Goal: Find specific page/section: Find specific page/section

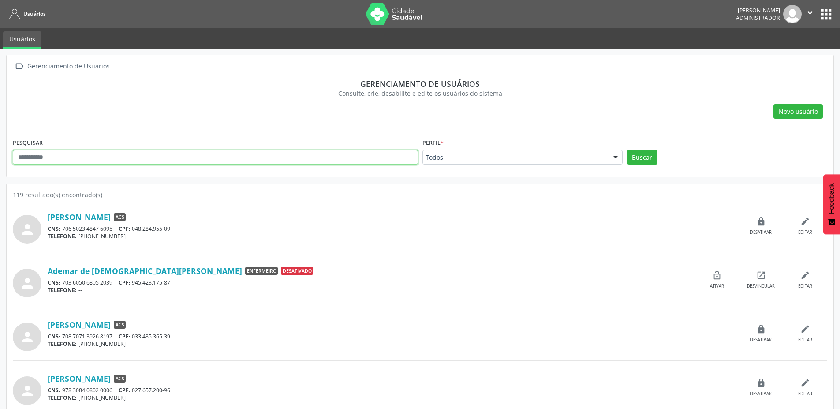
click at [171, 159] on input "text" at bounding box center [215, 157] width 405 height 15
click at [823, 15] on button "apps" at bounding box center [825, 14] width 15 height 15
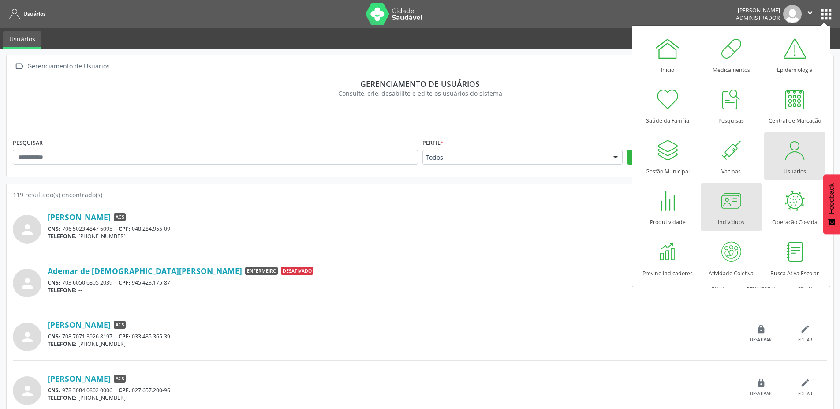
click at [734, 210] on div at bounding box center [731, 200] width 26 height 26
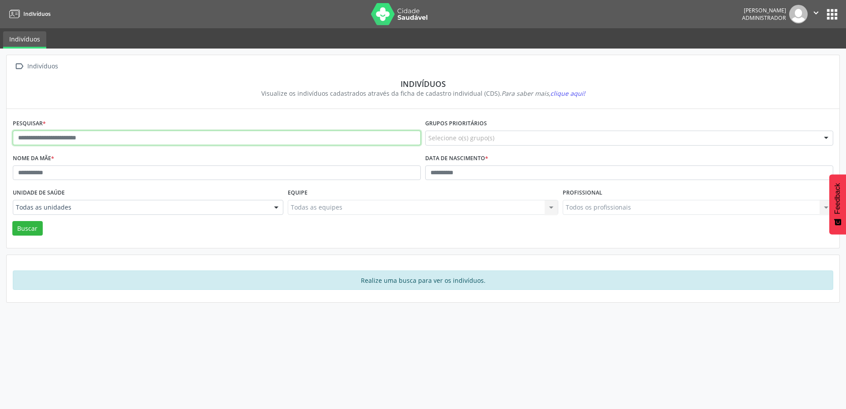
click at [183, 131] on input "text" at bounding box center [217, 137] width 408 height 15
type input "**********"
click at [12, 221] on button "Buscar" at bounding box center [27, 228] width 30 height 15
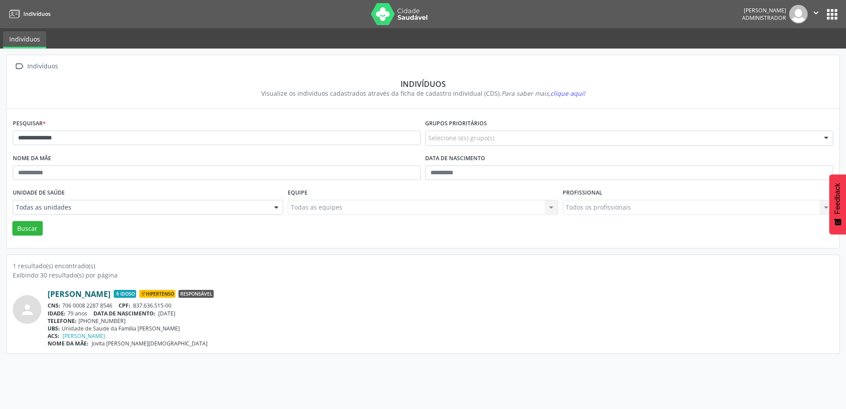
click at [109, 293] on link "Josefa Maria de Jesus" at bounding box center [79, 294] width 63 height 10
